Goal: Check status: Check status

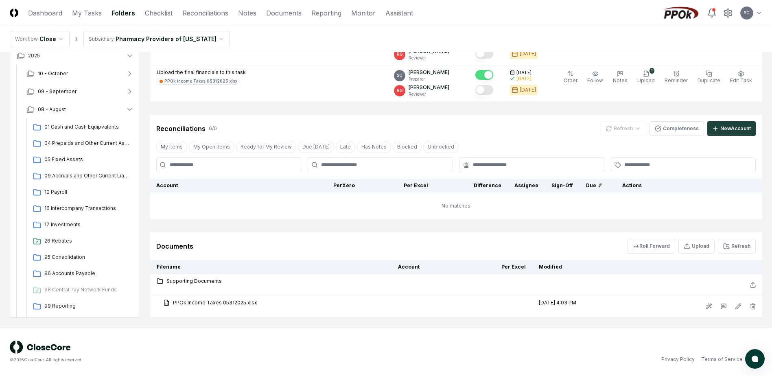
scroll to position [234, 0]
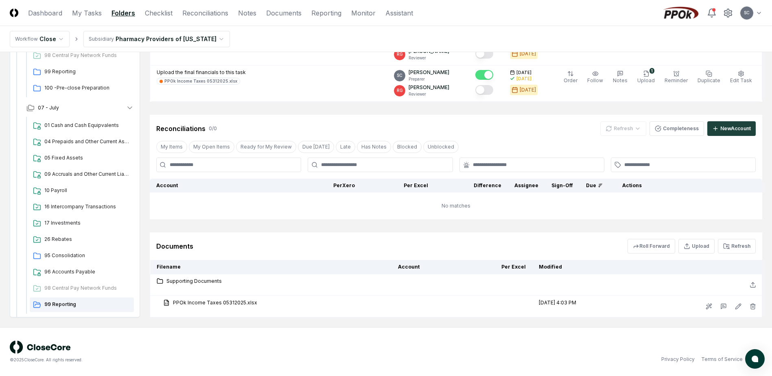
click at [127, 44] on html "CloseCore Dashboard My Tasks Folders Checklist Reconciliations Notes Documents …" at bounding box center [386, 90] width 772 height 572
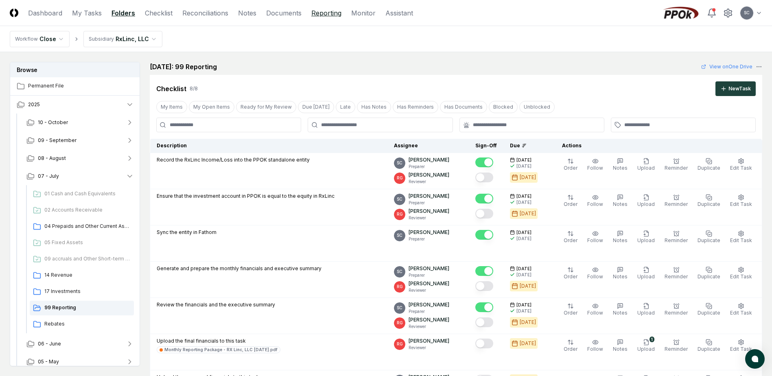
click at [319, 15] on link "Reporting" at bounding box center [326, 13] width 30 height 10
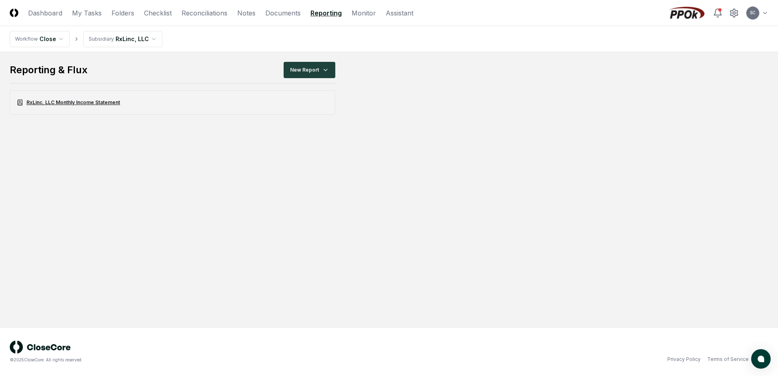
click at [57, 103] on link "RxLinc, LLC Monthly Income Statement" at bounding box center [173, 102] width 326 height 24
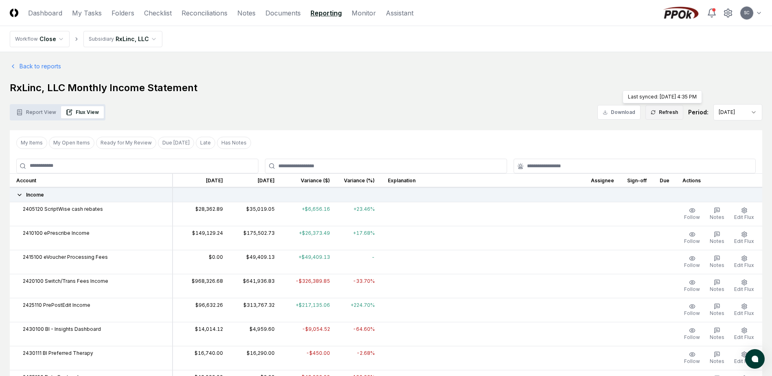
click at [661, 114] on button "Refresh" at bounding box center [664, 112] width 38 height 15
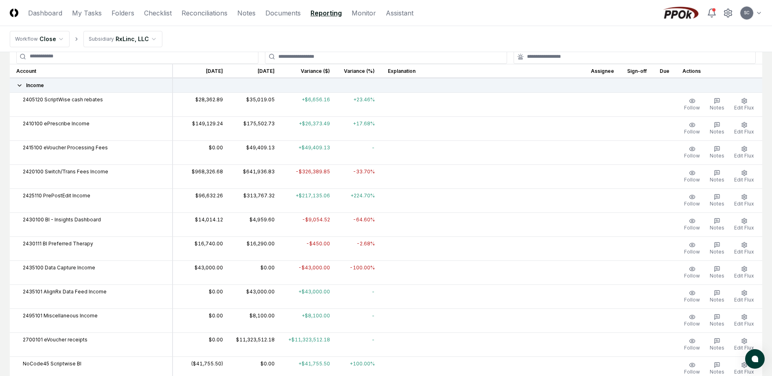
scroll to position [122, 0]
